Goal: Task Accomplishment & Management: Use online tool/utility

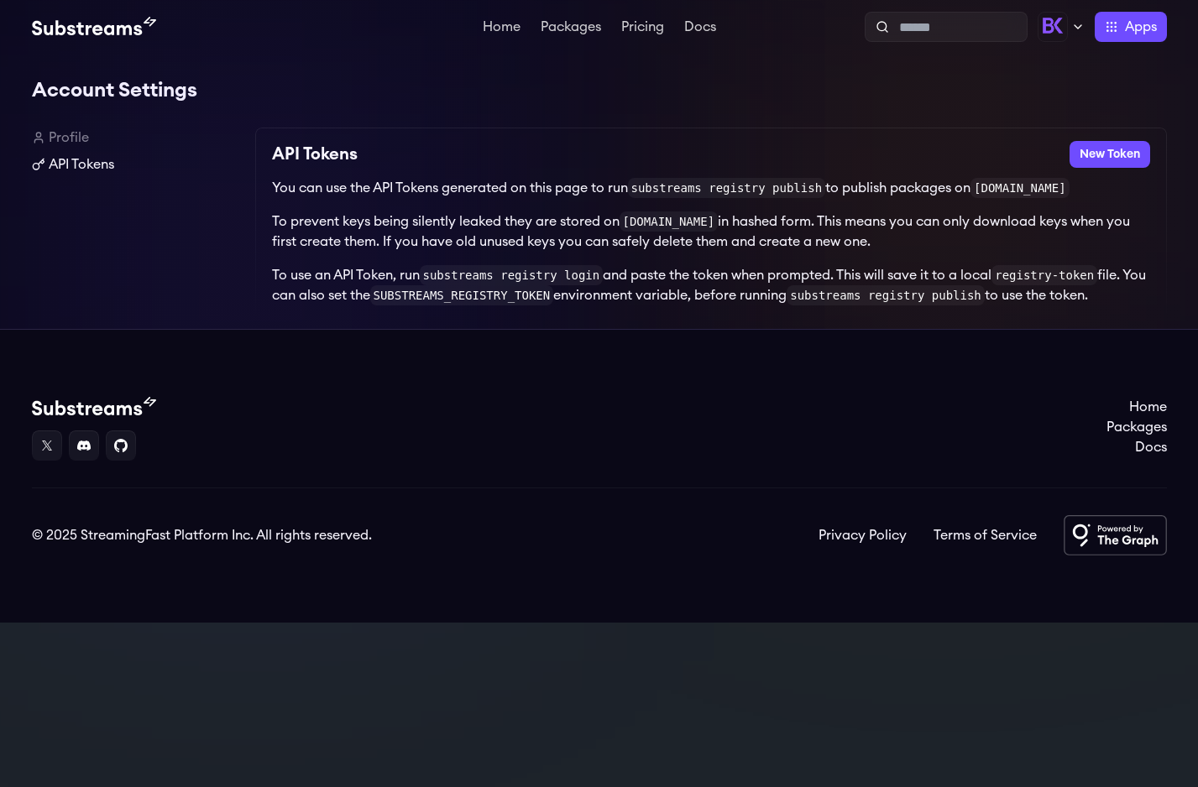
click at [88, 161] on link "API Tokens" at bounding box center [137, 164] width 210 height 20
click at [1119, 152] on button "New Token" at bounding box center [1109, 154] width 81 height 27
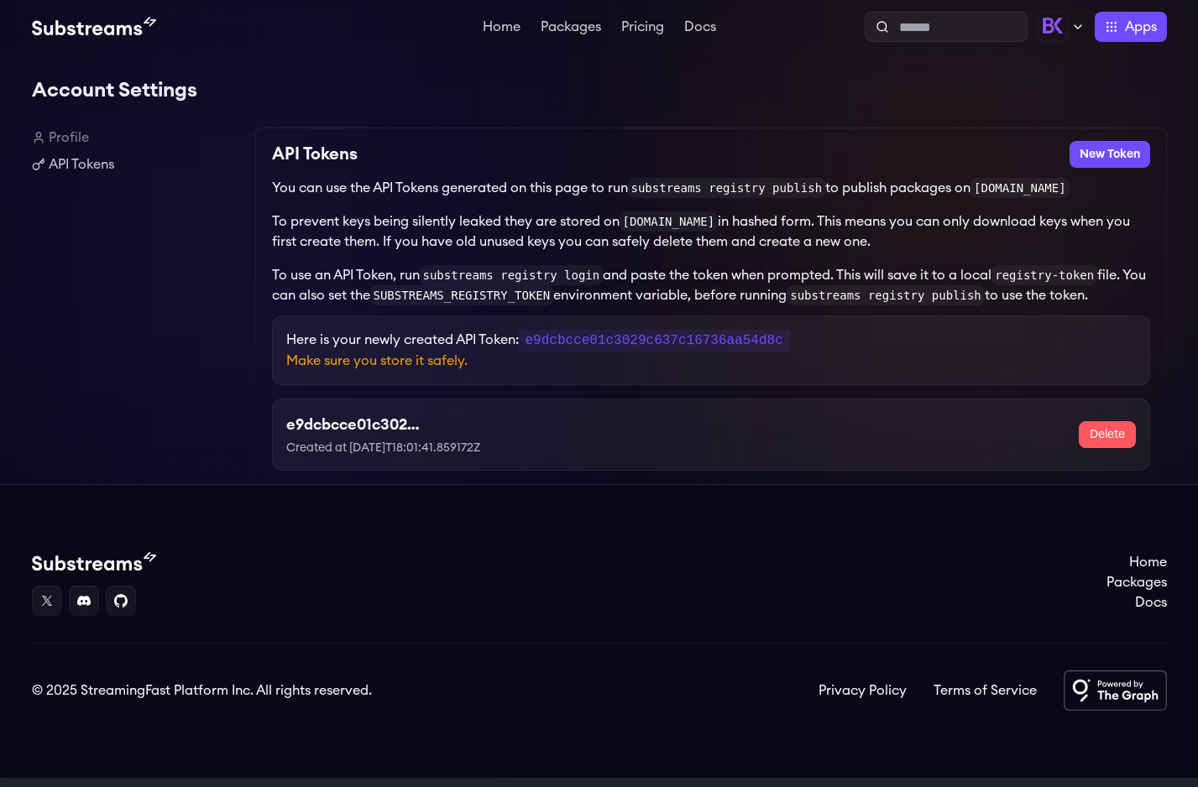
click at [614, 345] on code "e9dcbcce01c3029c637c16736aa54d8c" at bounding box center [654, 341] width 271 height 22
copy code "e9dcbcce01c3029c637c16736aa54d8c"
click at [71, 140] on link "Profile" at bounding box center [137, 138] width 210 height 20
click at [70, 137] on link "Profile" at bounding box center [137, 138] width 210 height 20
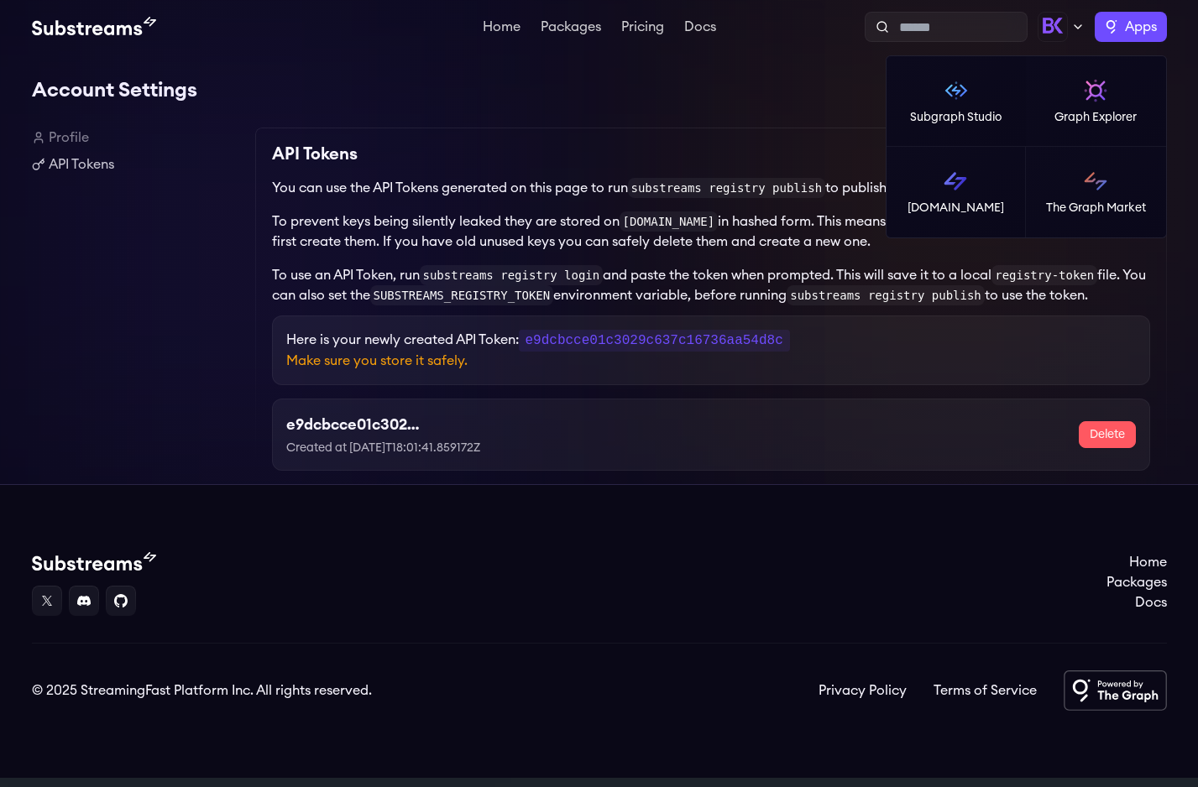
click at [1126, 17] on span "Apps" at bounding box center [1141, 27] width 32 height 20
